Goal: Check status: Check status

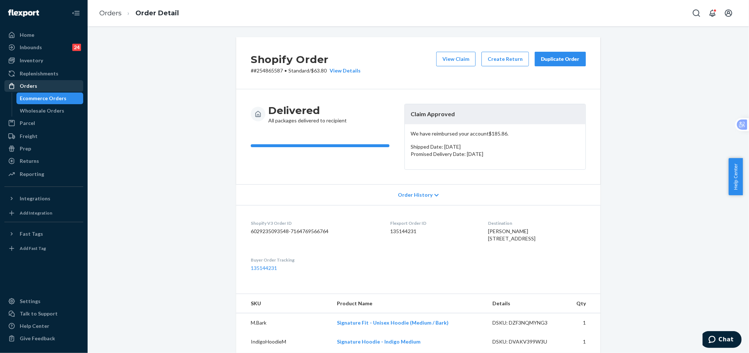
click at [48, 86] on div "Orders" at bounding box center [43, 86] width 77 height 10
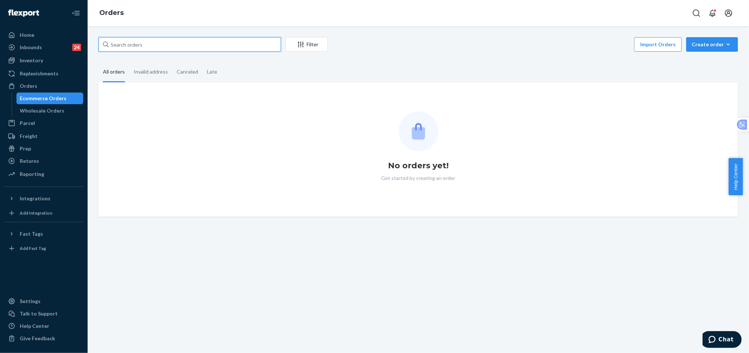
click at [239, 38] on input "text" at bounding box center [189, 44] width 182 height 15
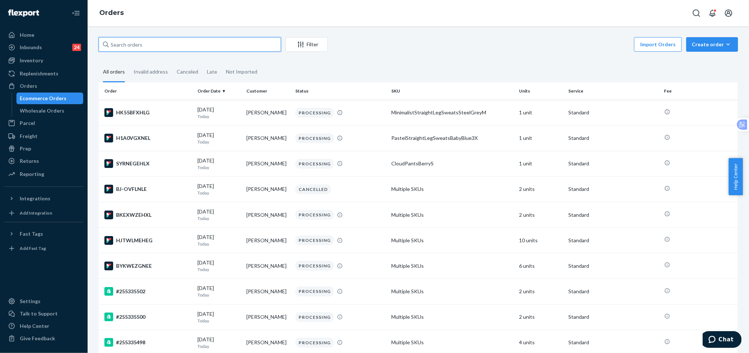
paste input "255167676"
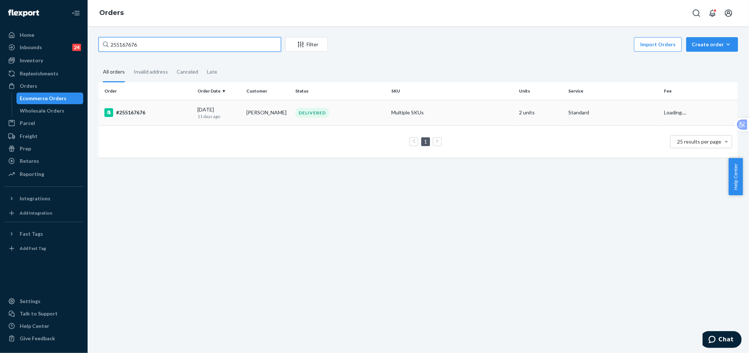
type input "255167676"
click at [243, 116] on td "[PERSON_NAME]" at bounding box center [267, 113] width 49 height 26
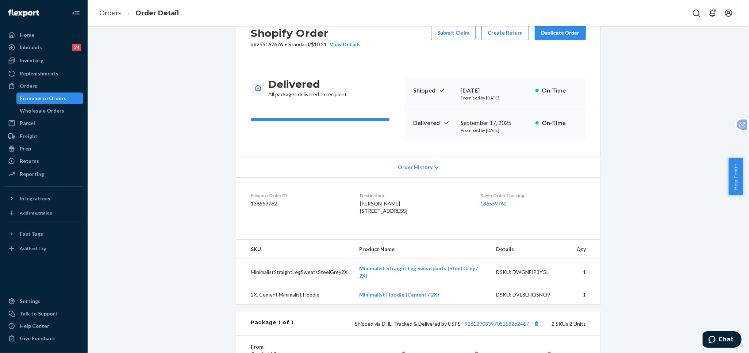
scroll to position [40, 0]
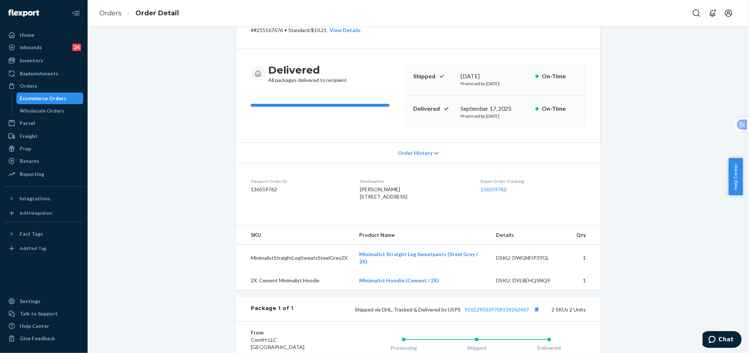
click at [178, 175] on div "Shopify Order # #255167676 • Standard / $10.21 View Details Submit Claim Create…" at bounding box center [418, 239] width 650 height 484
click at [40, 86] on div "Orders" at bounding box center [43, 86] width 77 height 10
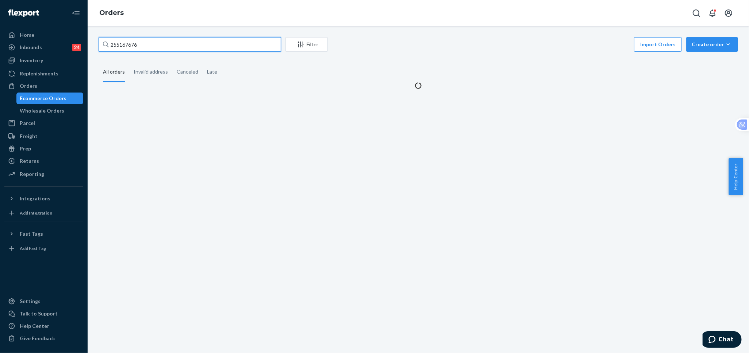
click at [232, 51] on input "255167676" at bounding box center [189, 44] width 182 height 15
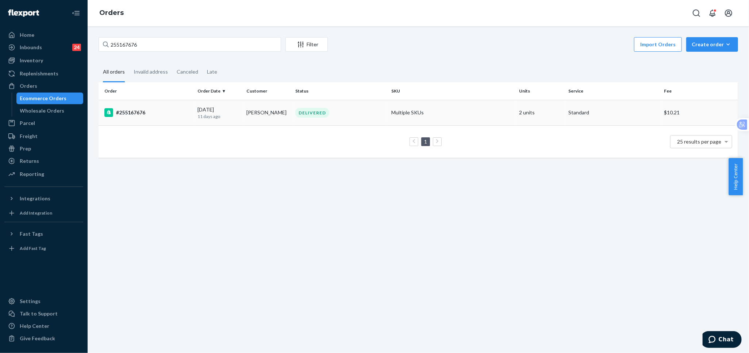
click at [280, 115] on td "Melissa Miller" at bounding box center [267, 113] width 49 height 26
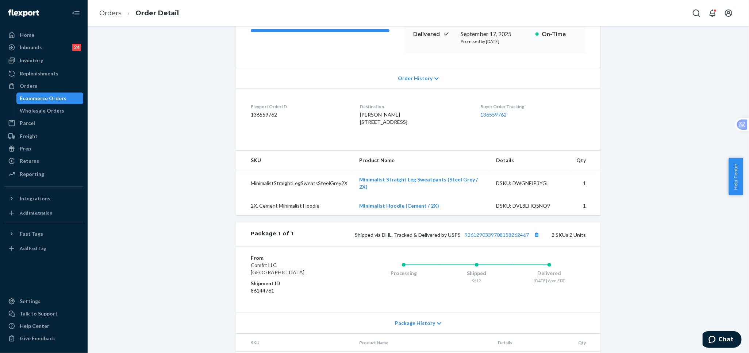
scroll to position [121, 0]
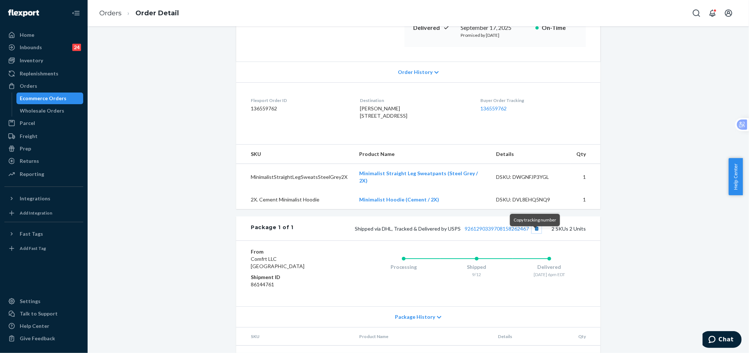
click at [535, 233] on button "Copy tracking number" at bounding box center [536, 228] width 9 height 9
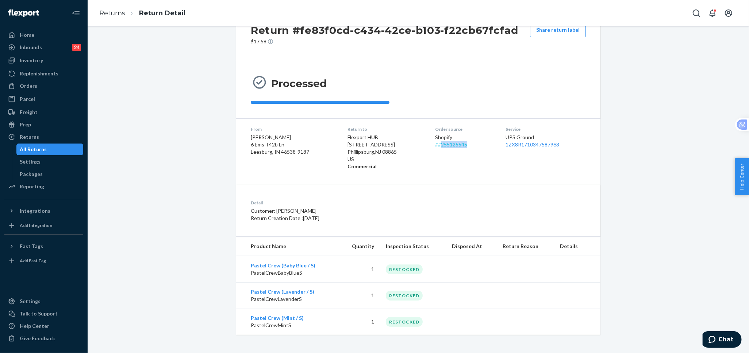
drag, startPoint x: 469, startPoint y: 145, endPoint x: 438, endPoint y: 148, distance: 31.1
click at [438, 148] on div "Shopify # #255125545" at bounding box center [464, 141] width 59 height 15
copy link "255125545"
